Goal: Task Accomplishment & Management: Manage account settings

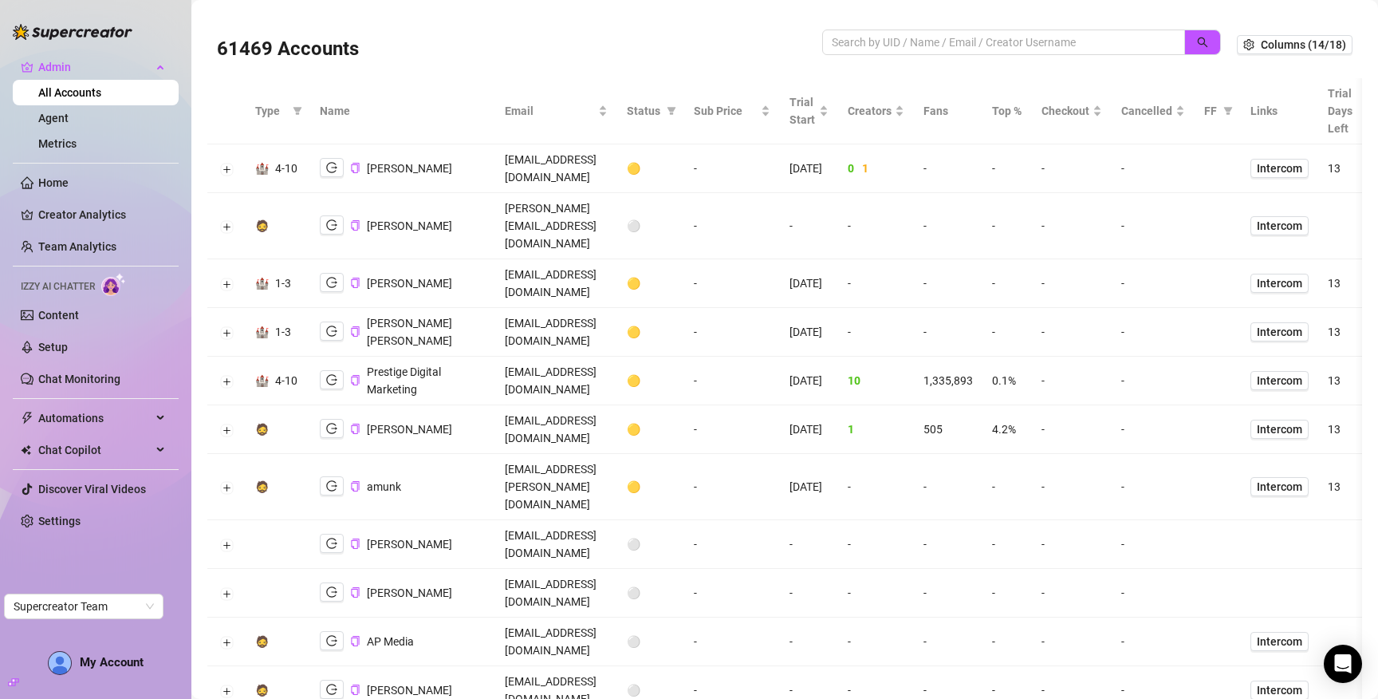
click at [85, 94] on link "All Accounts" at bounding box center [69, 92] width 63 height 13
click at [69, 115] on link "Agent" at bounding box center [53, 118] width 30 height 13
click at [70, 137] on link "Metrics" at bounding box center [57, 143] width 38 height 13
click at [861, 41] on input "search" at bounding box center [997, 42] width 331 height 18
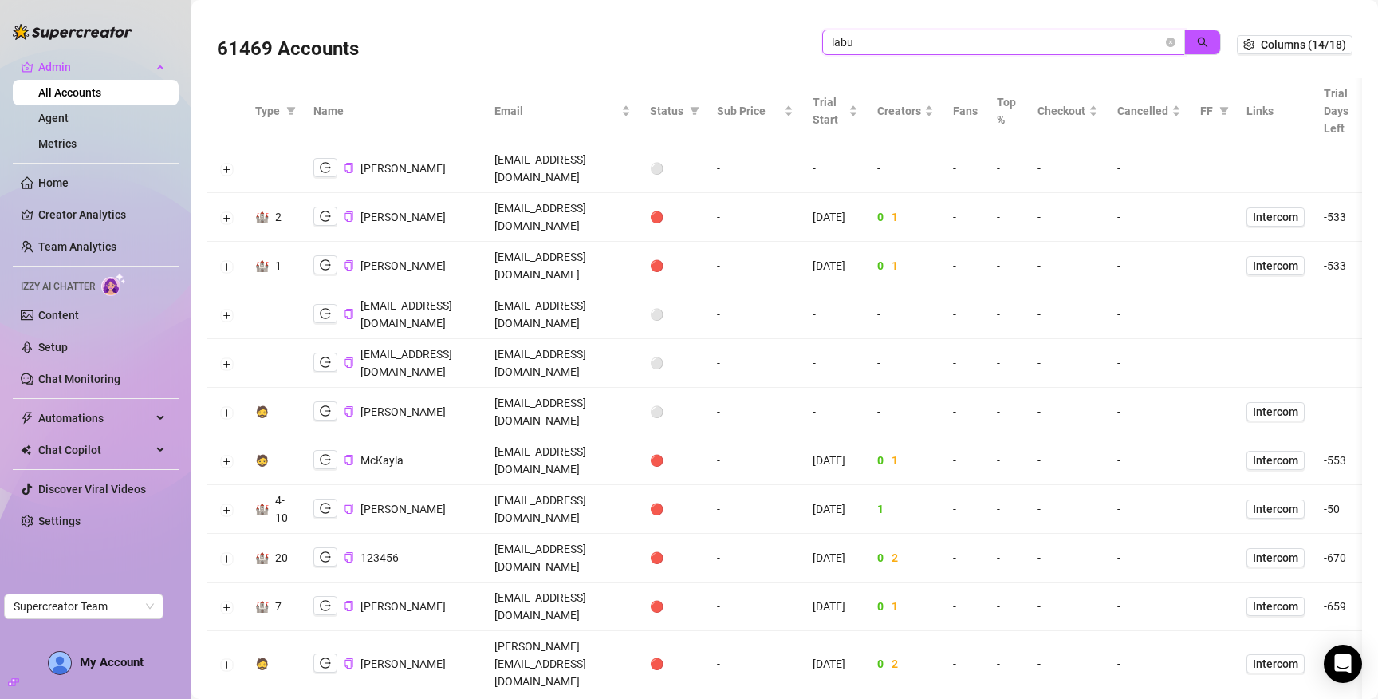
click at [873, 41] on input "labu" at bounding box center [997, 42] width 331 height 18
type input "pika"
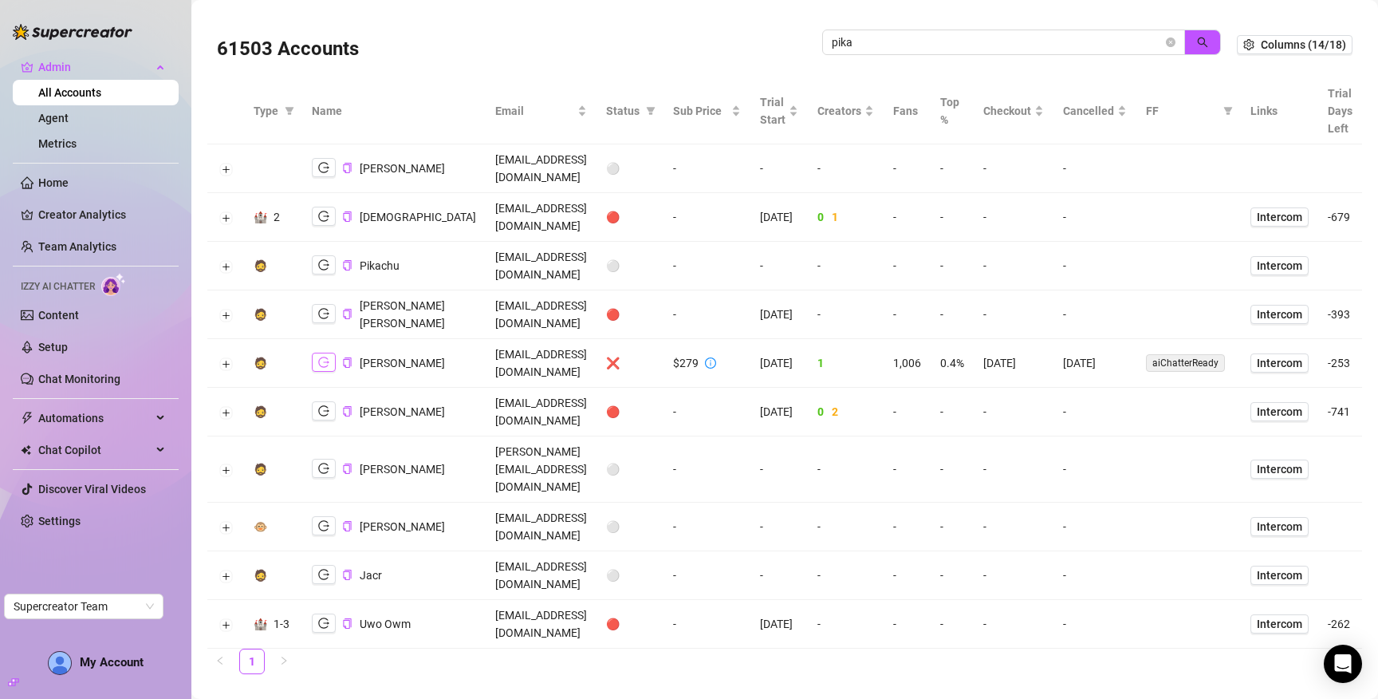
click at [321, 357] on icon "logout" at bounding box center [323, 362] width 11 height 11
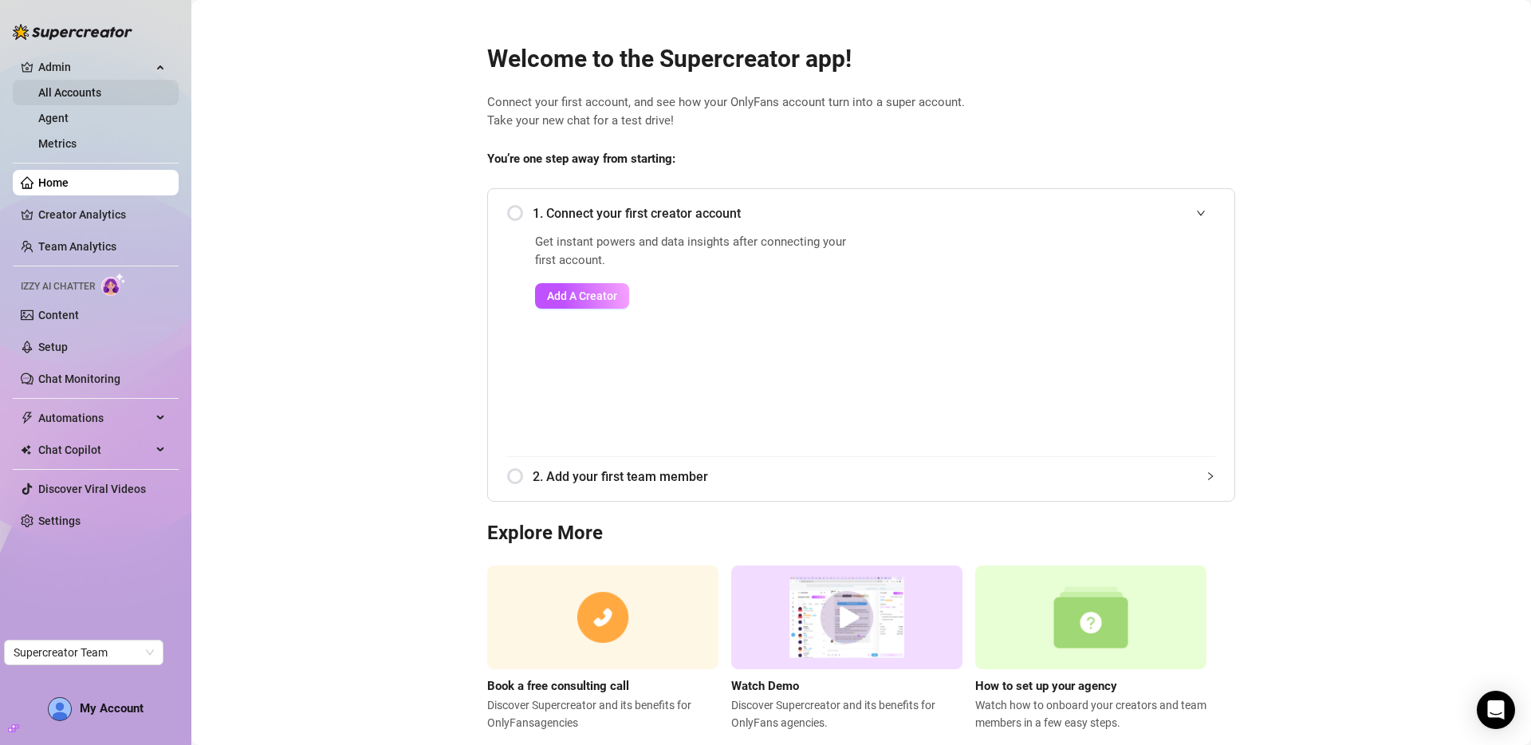
click at [99, 97] on link "All Accounts" at bounding box center [69, 92] width 63 height 13
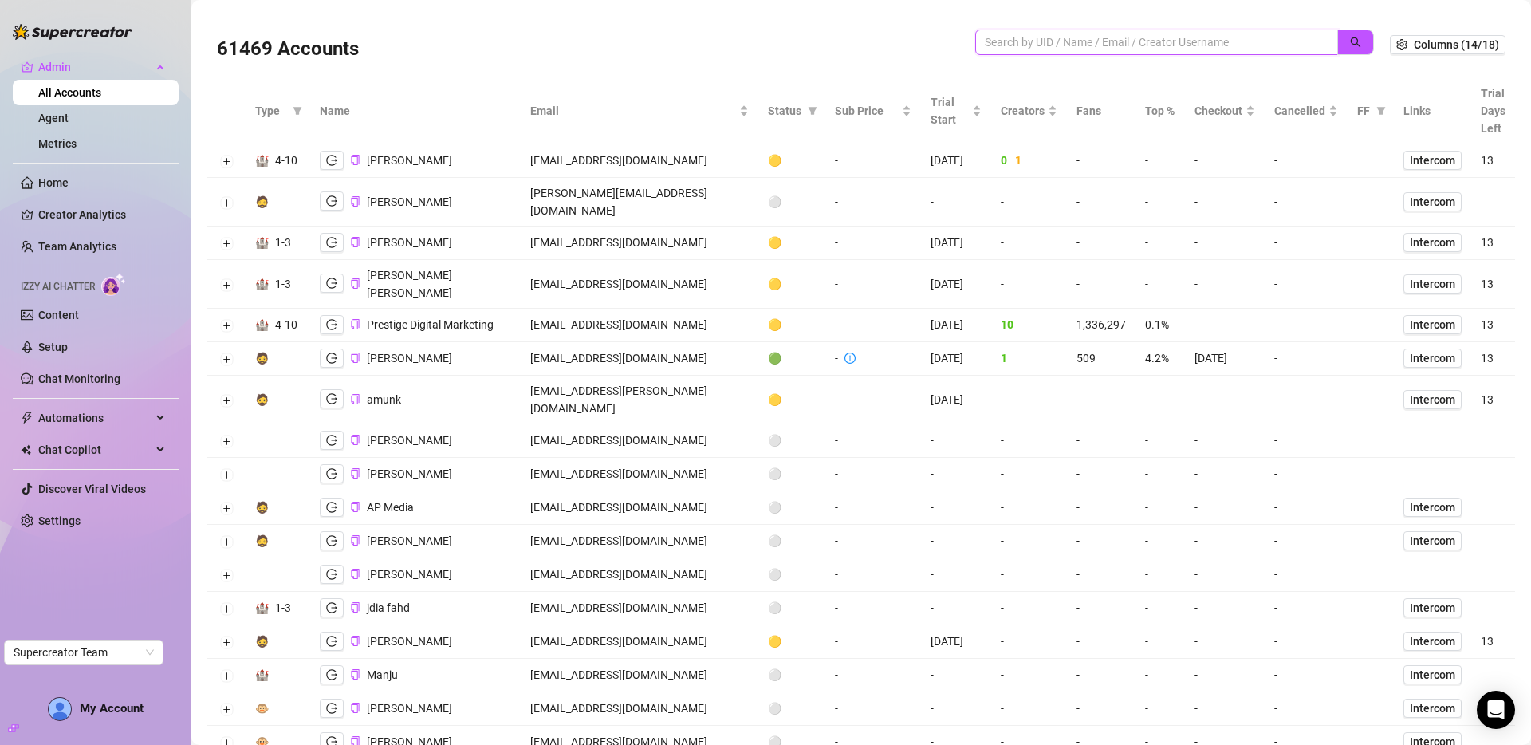
click at [1149, 44] on input "search" at bounding box center [1150, 42] width 331 height 18
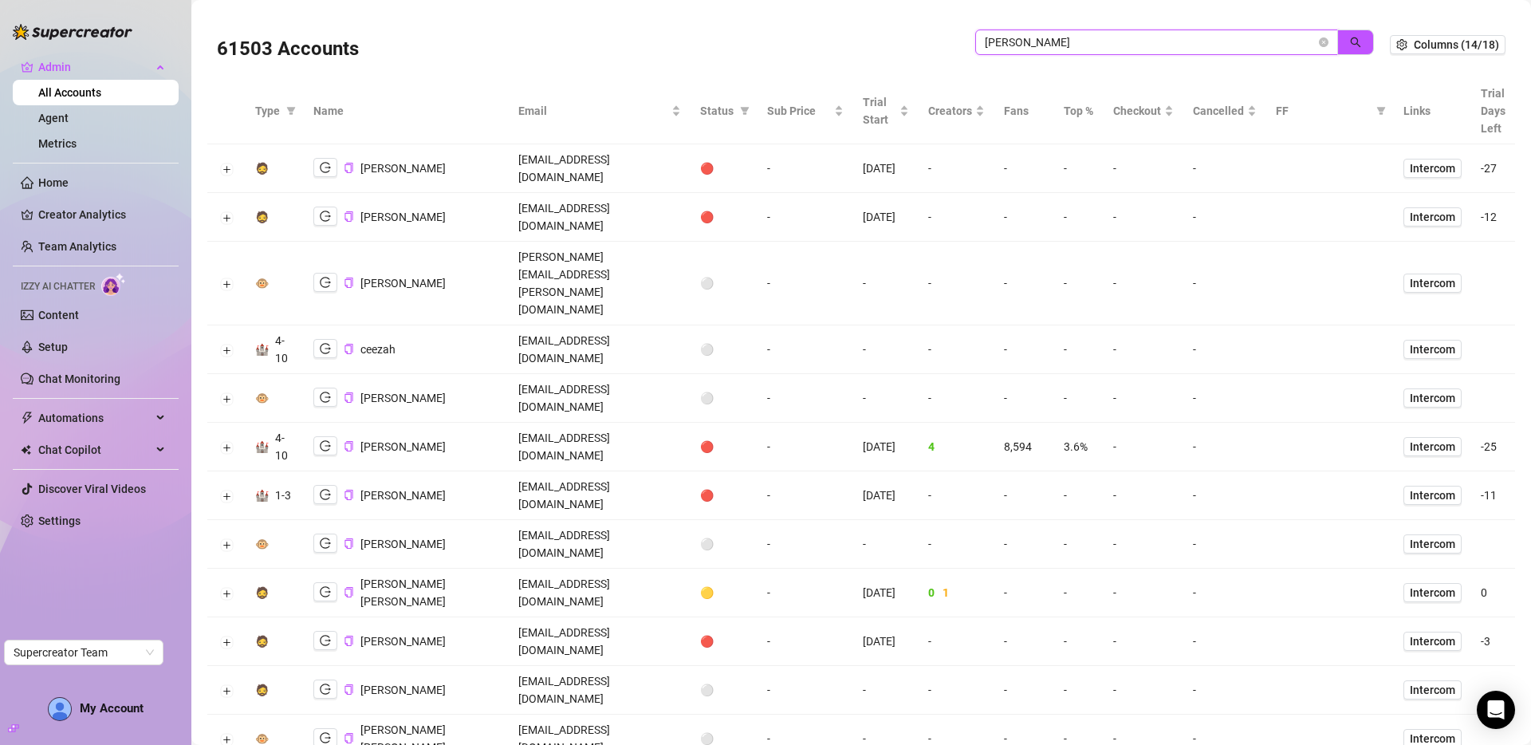
click at [1026, 49] on input "jane" at bounding box center [1150, 42] width 331 height 18
type input "melb"
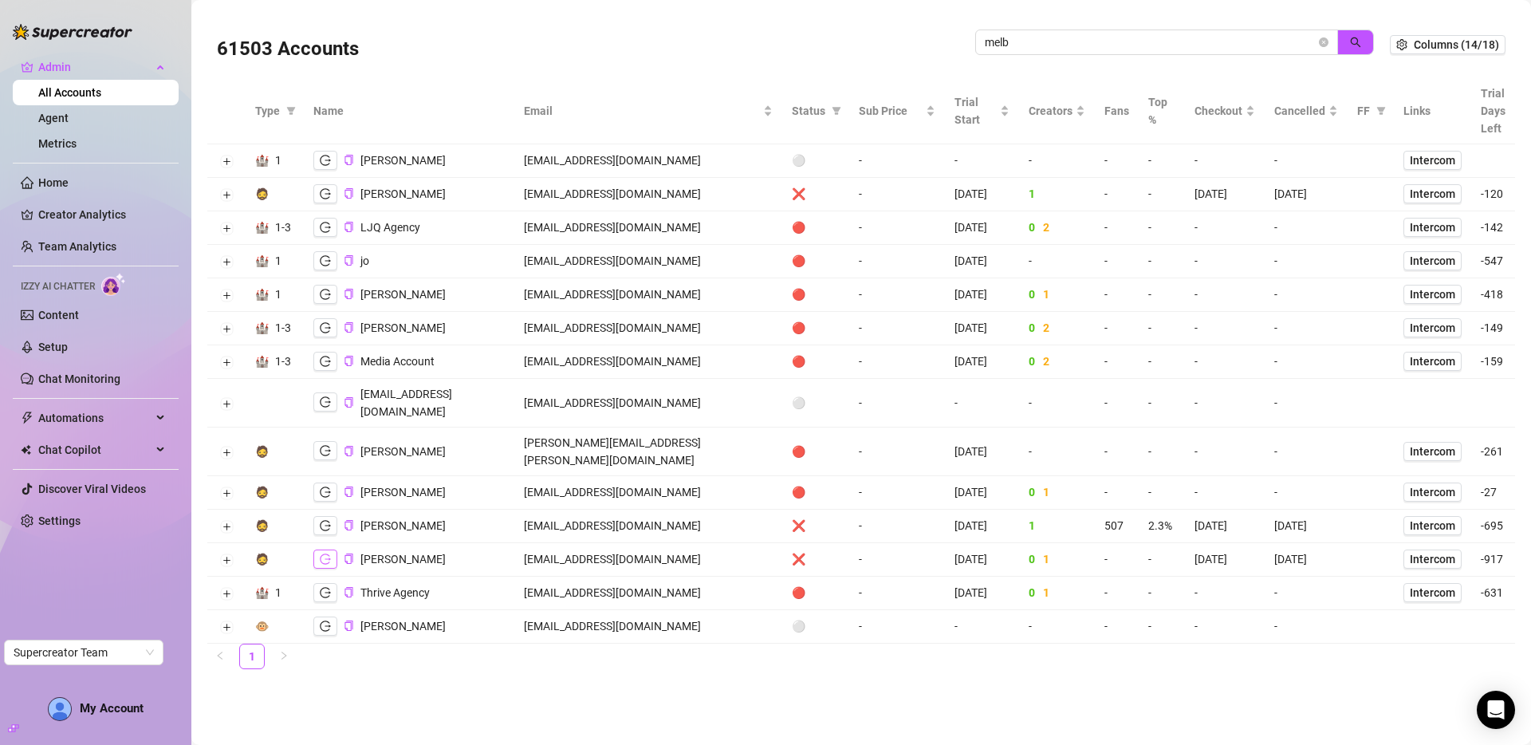
click at [332, 550] on button "button" at bounding box center [325, 559] width 24 height 19
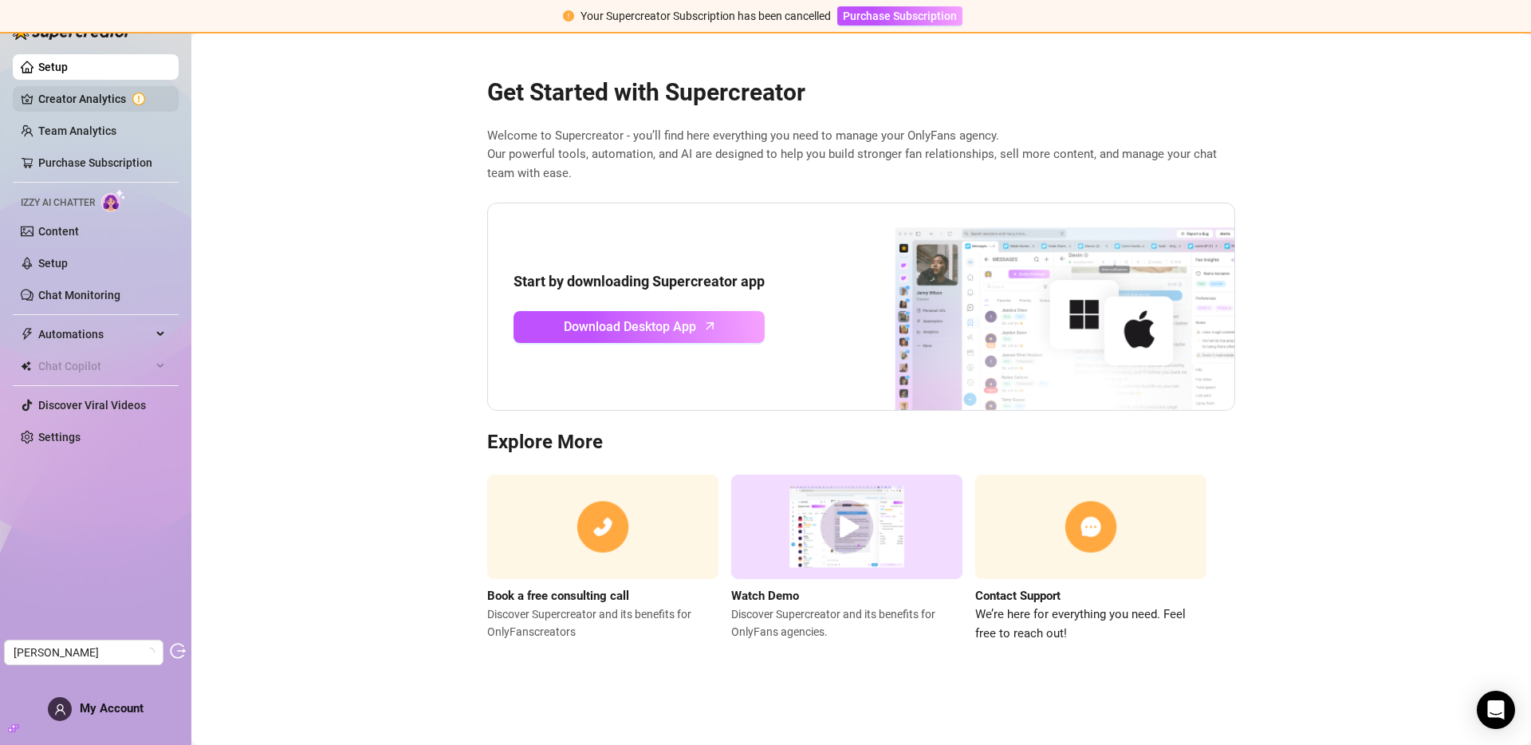
click at [89, 101] on link "Creator Analytics" at bounding box center [102, 99] width 128 height 26
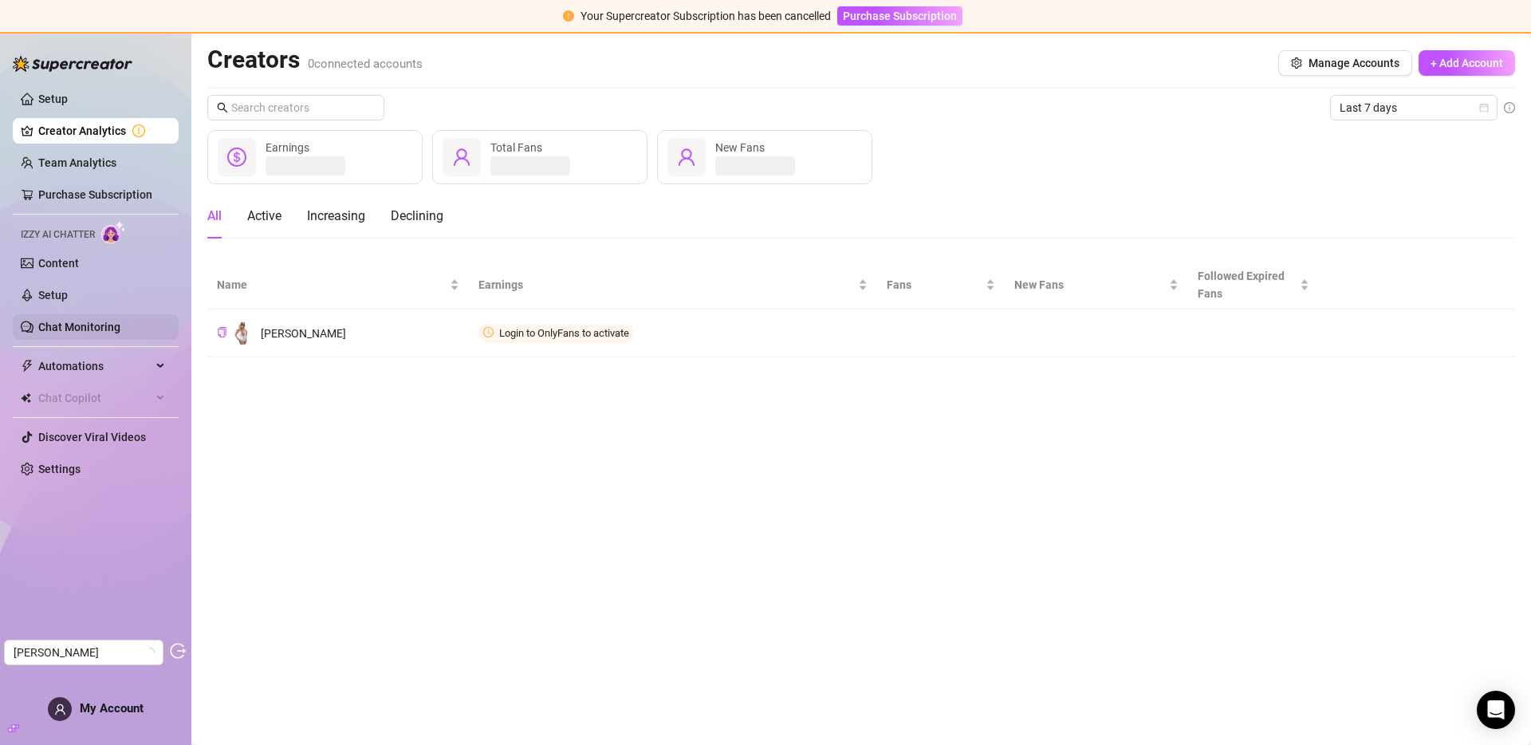
click at [120, 327] on link "Chat Monitoring" at bounding box center [79, 327] width 82 height 13
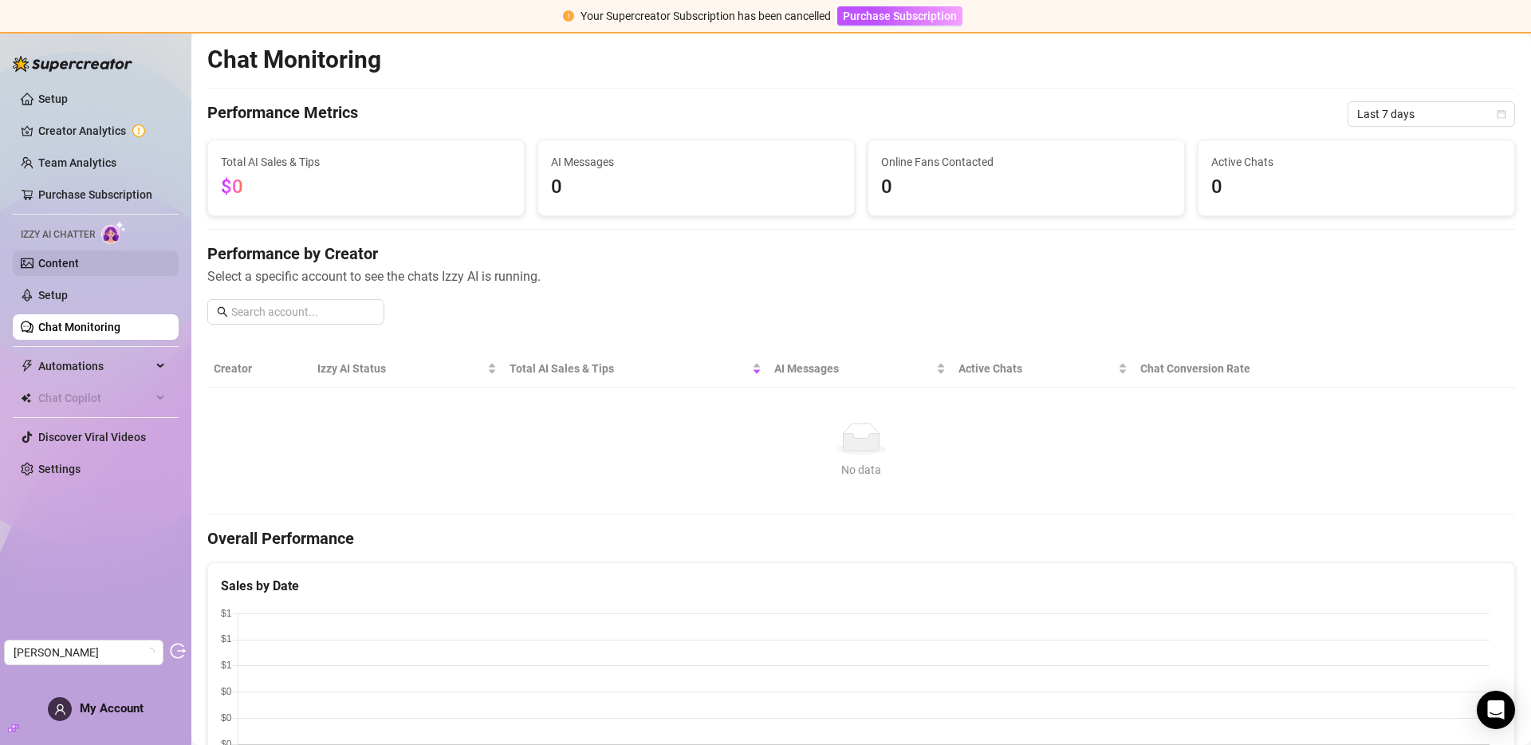
click at [79, 270] on link "Content" at bounding box center [58, 263] width 41 height 13
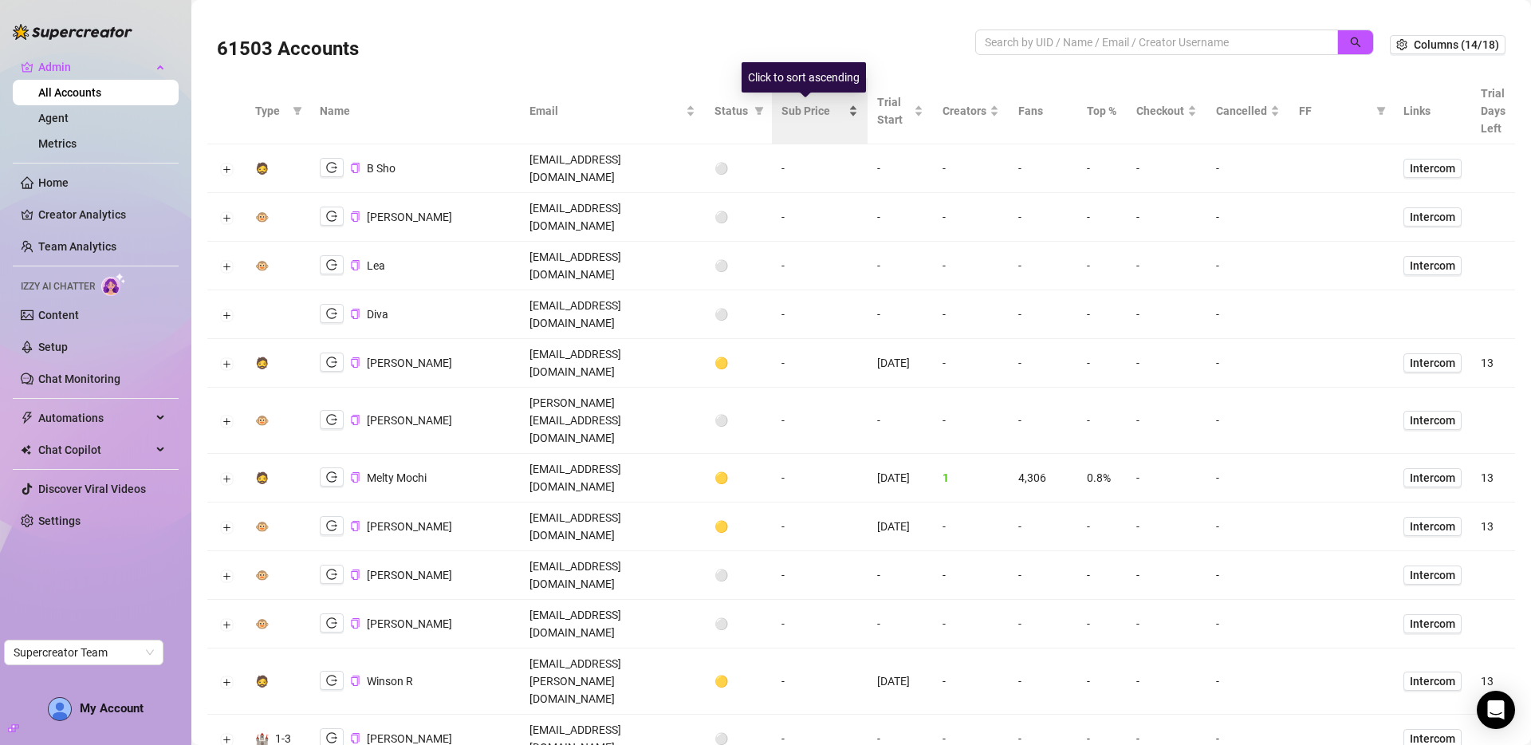
click at [808, 118] on span "Sub Price" at bounding box center [814, 111] width 64 height 18
click at [791, 106] on span "Sub Price" at bounding box center [814, 111] width 64 height 18
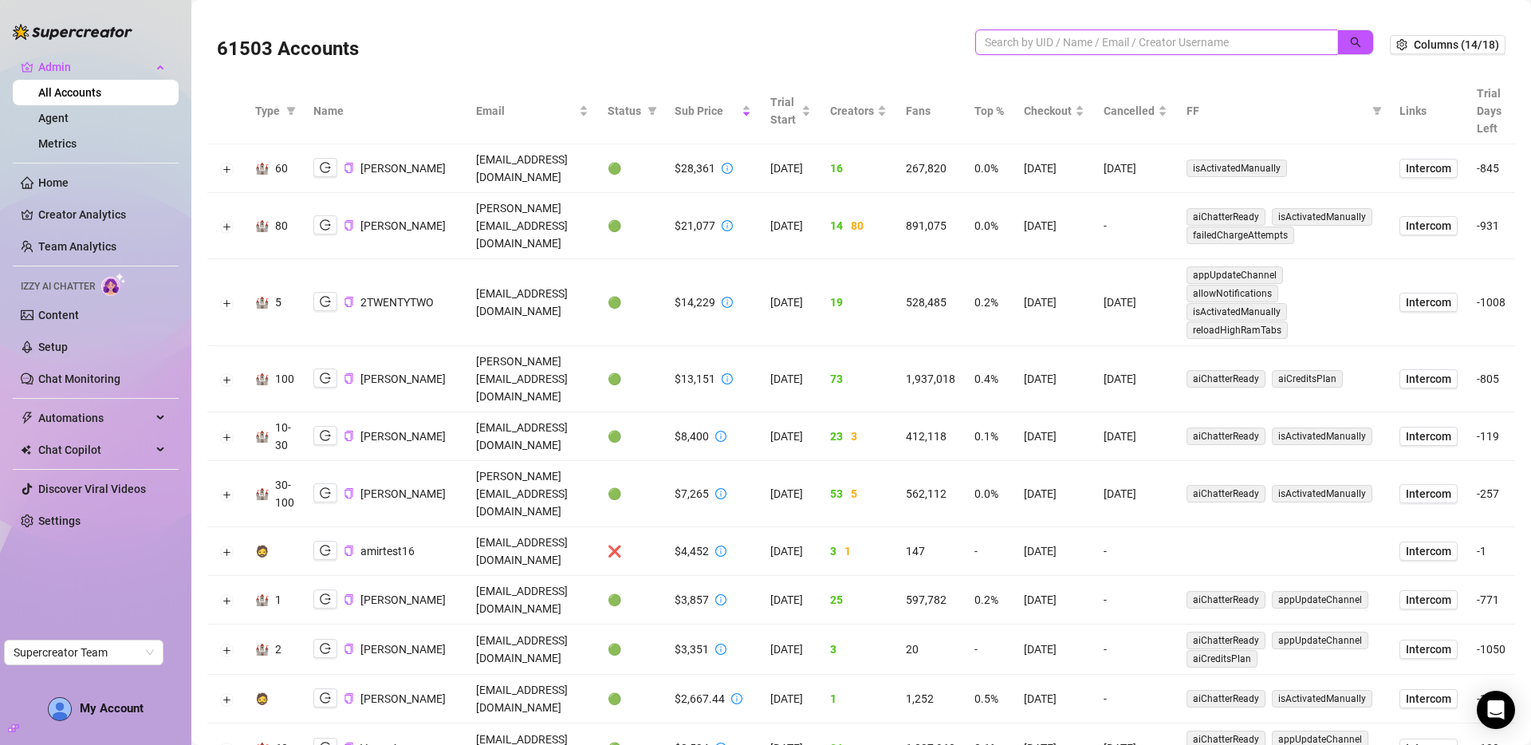
click at [1185, 34] on input "search" at bounding box center [1150, 42] width 331 height 18
type input "koi"
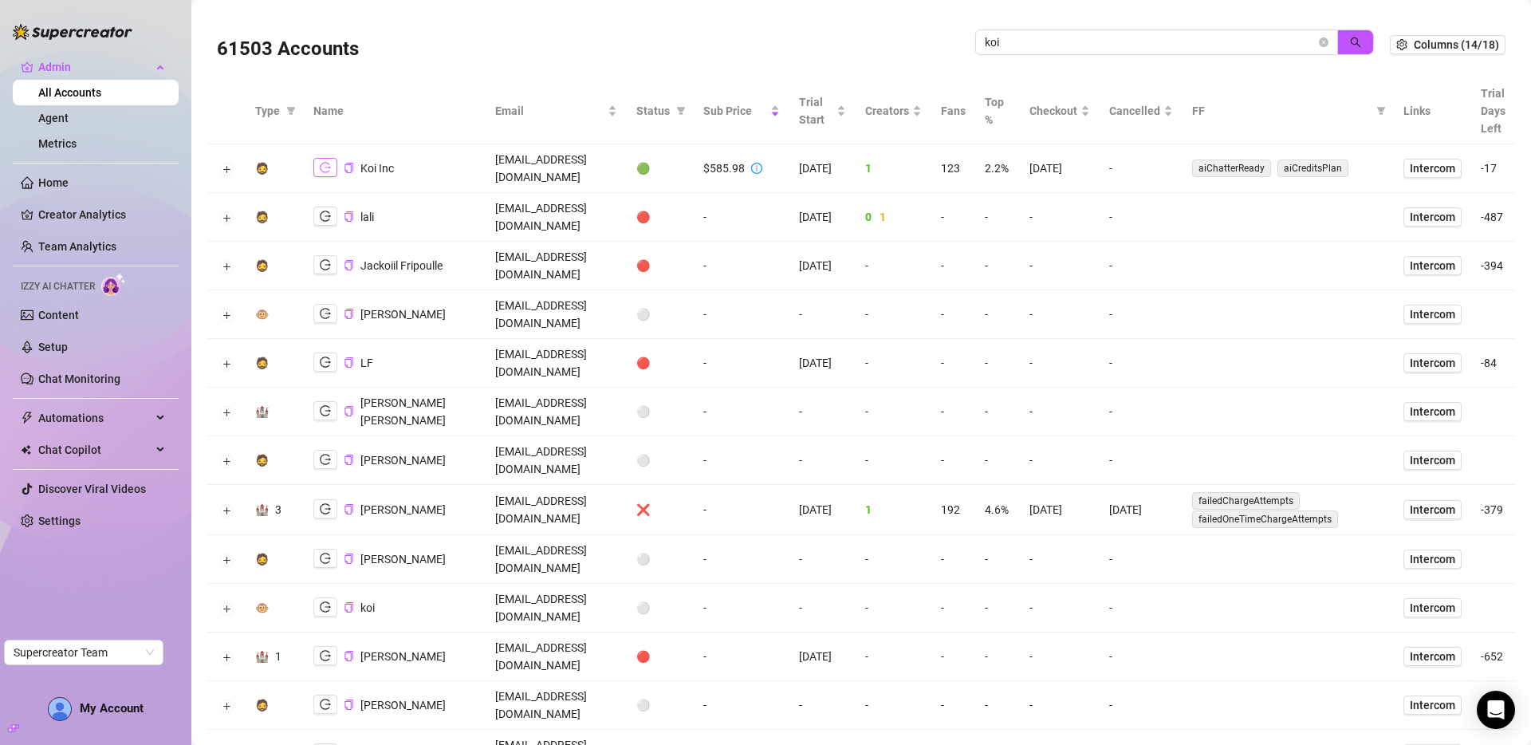
click at [324, 162] on icon "logout" at bounding box center [325, 167] width 11 height 11
click at [1221, 37] on input "koi" at bounding box center [1150, 42] width 331 height 18
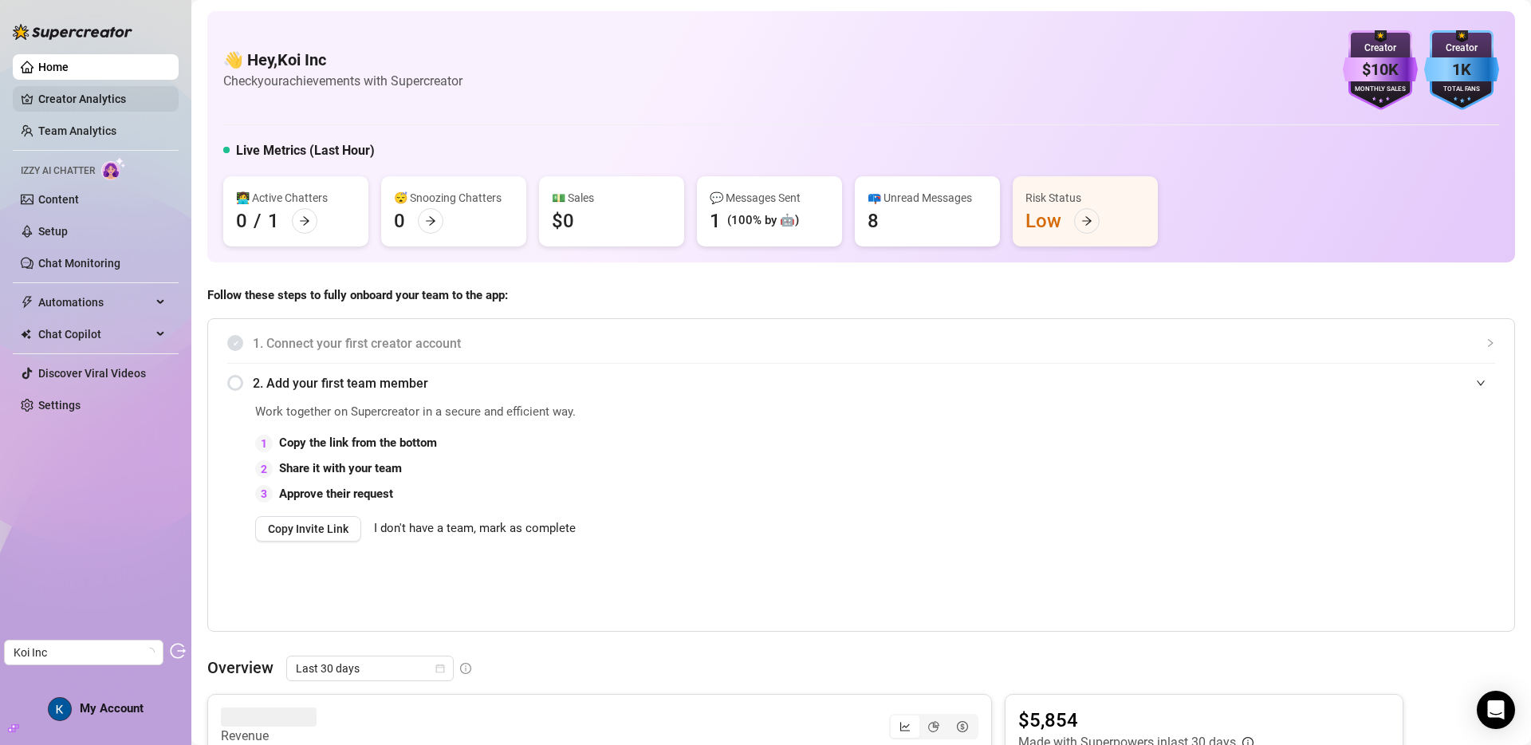
click at [73, 100] on link "Creator Analytics" at bounding box center [102, 99] width 128 height 26
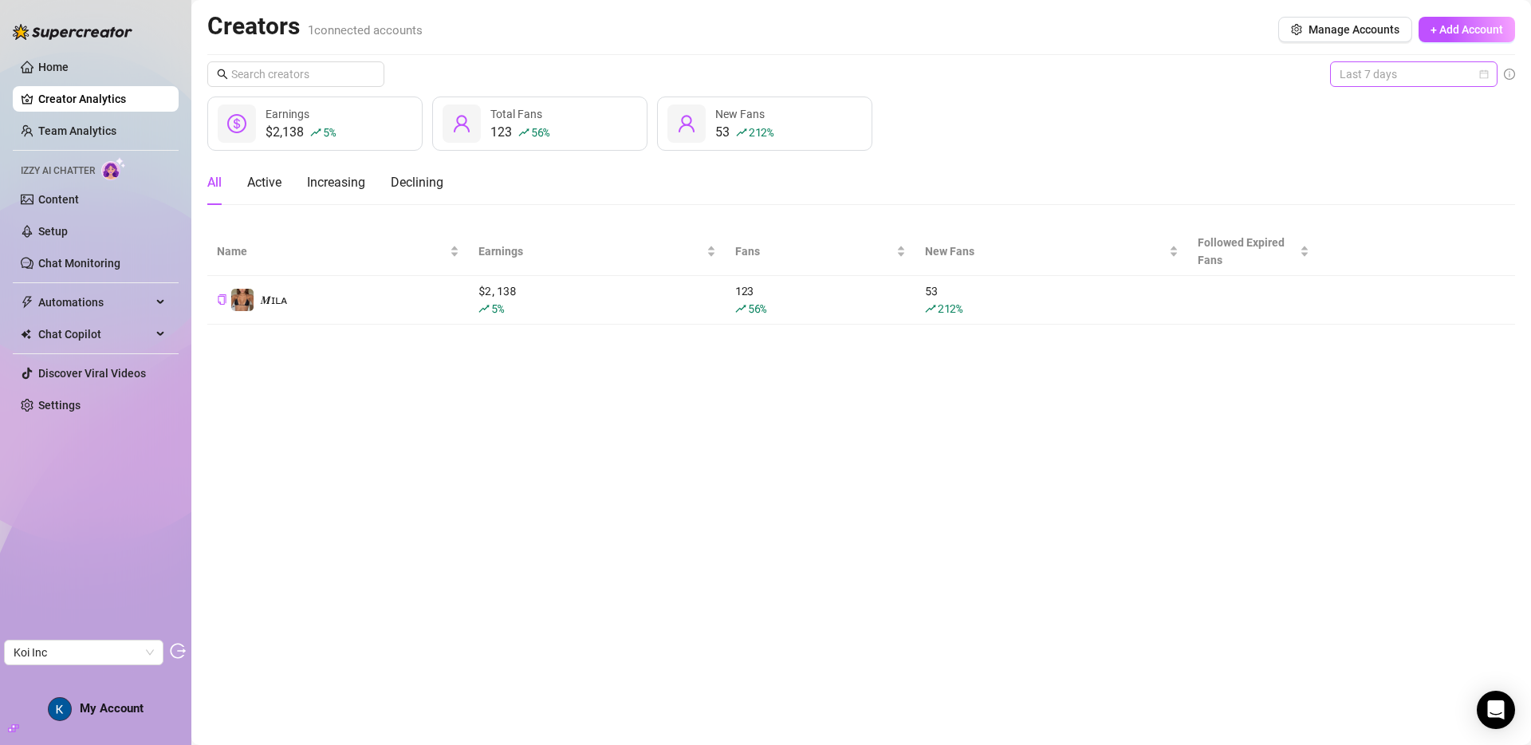
click at [1386, 80] on span "Last 7 days" at bounding box center [1414, 74] width 148 height 24
click at [1405, 153] on div "Last 30 days" at bounding box center [1414, 157] width 142 height 18
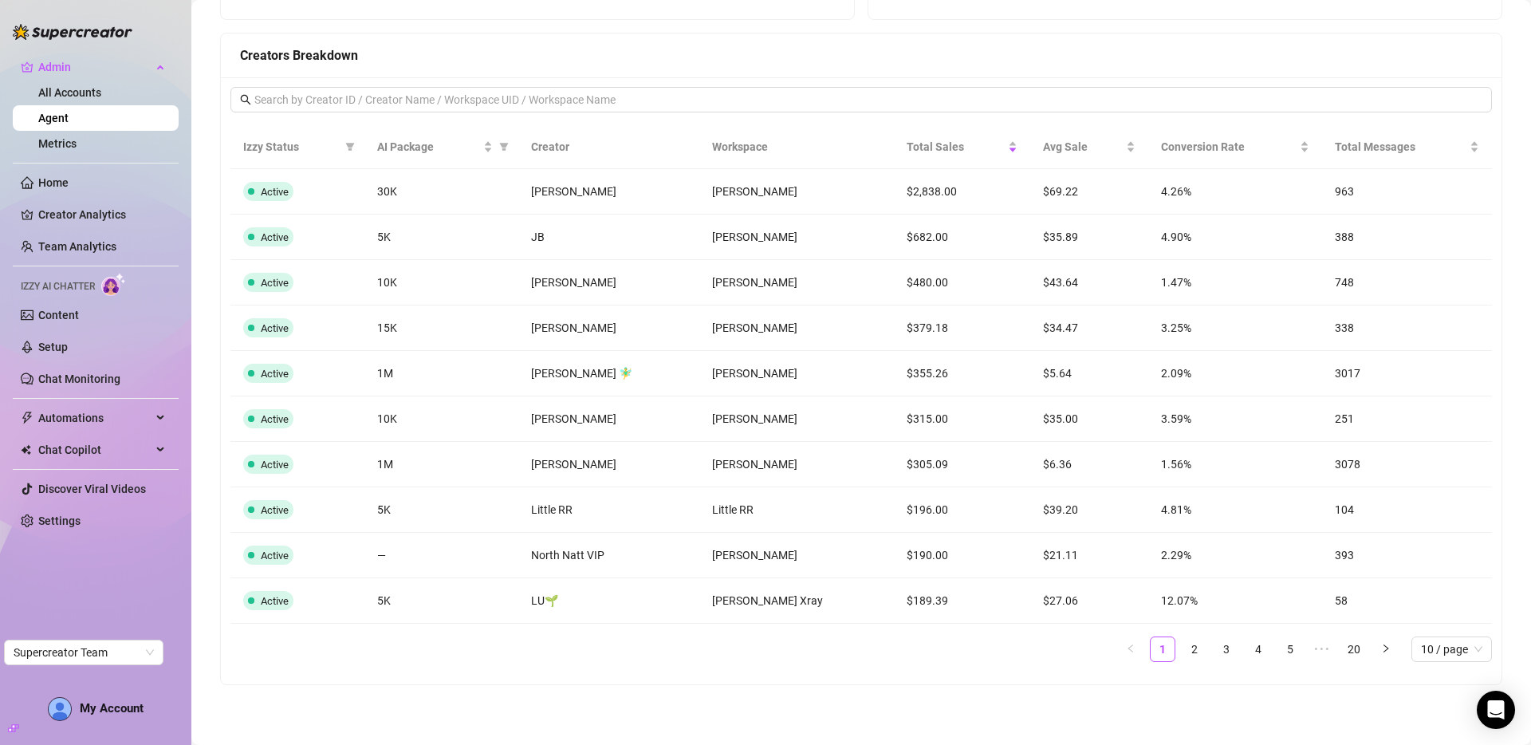
scroll to position [1003, 0]
click at [1183, 652] on link "2" at bounding box center [1195, 648] width 24 height 24
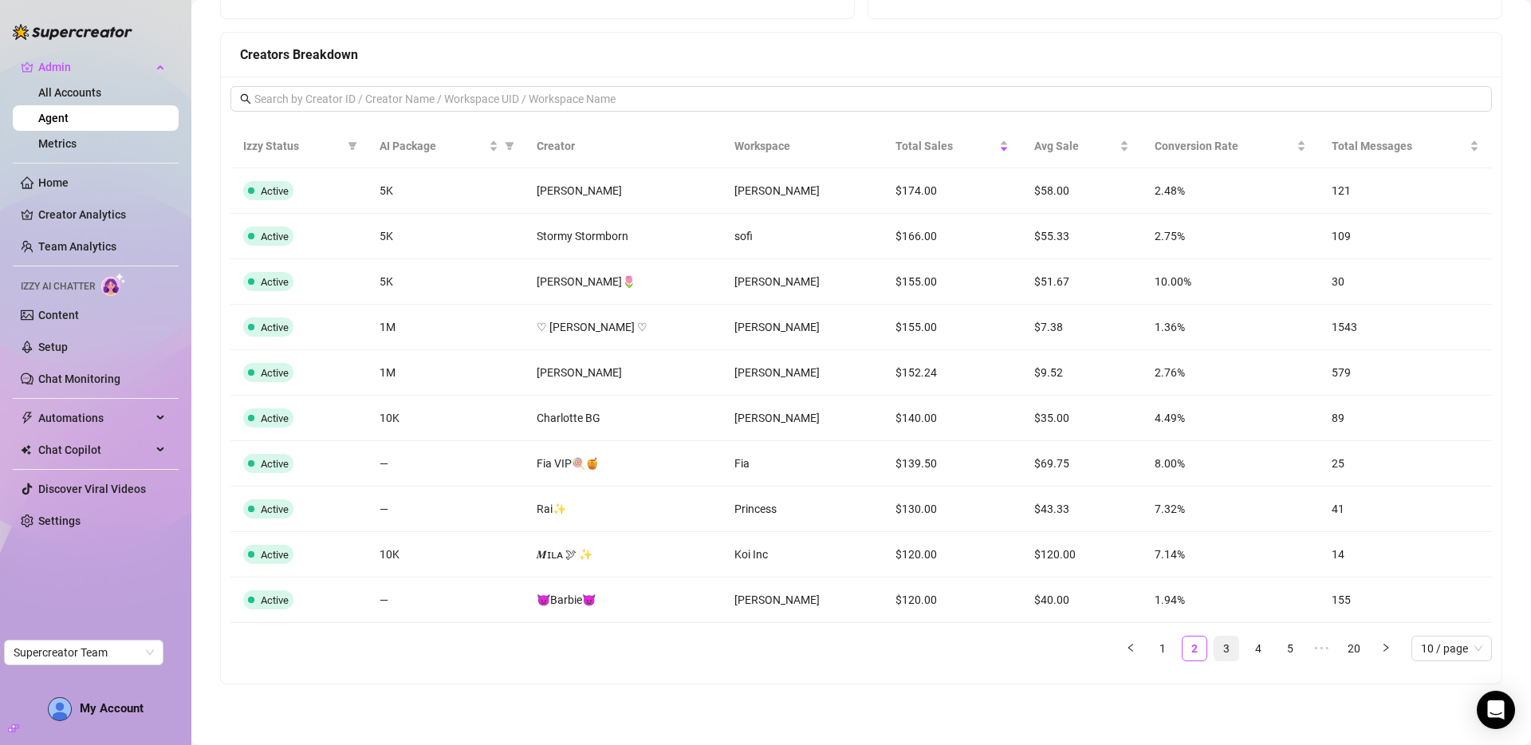
click at [1218, 648] on link "3" at bounding box center [1227, 648] width 24 height 24
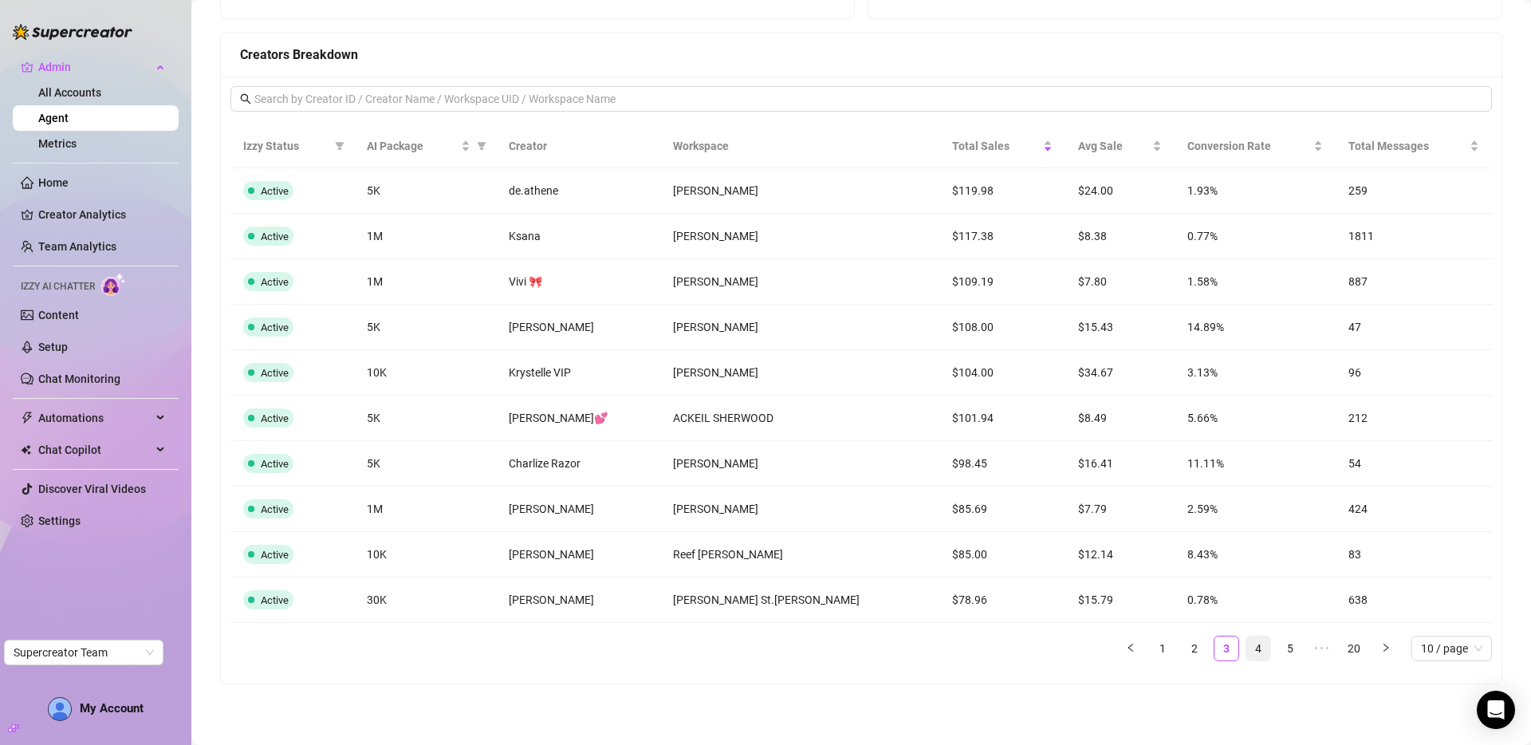
click at [1252, 654] on link "4" at bounding box center [1259, 648] width 24 height 24
